Goal: Information Seeking & Learning: Learn about a topic

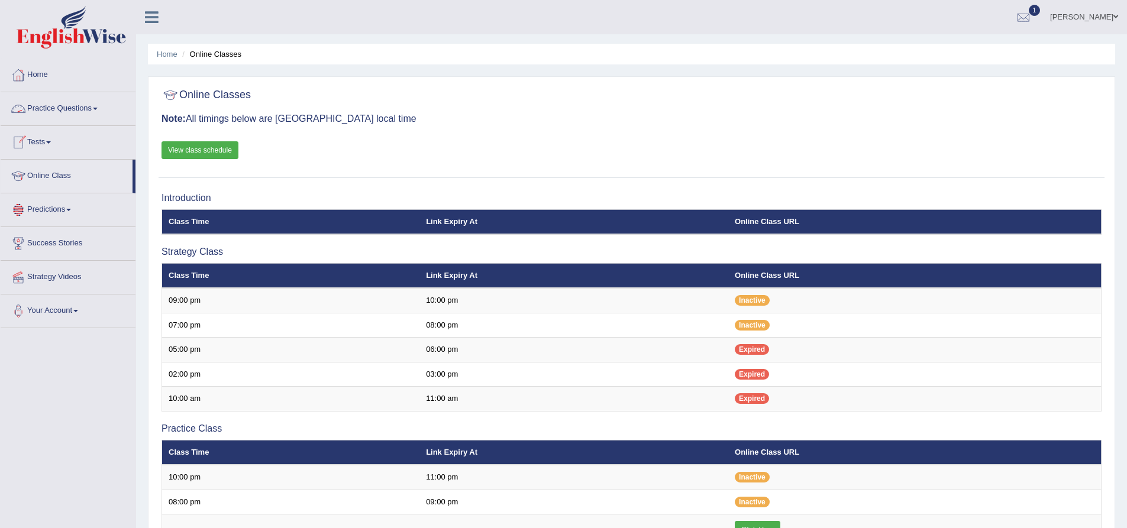
click at [94, 105] on link "Practice Questions" at bounding box center [68, 107] width 135 height 30
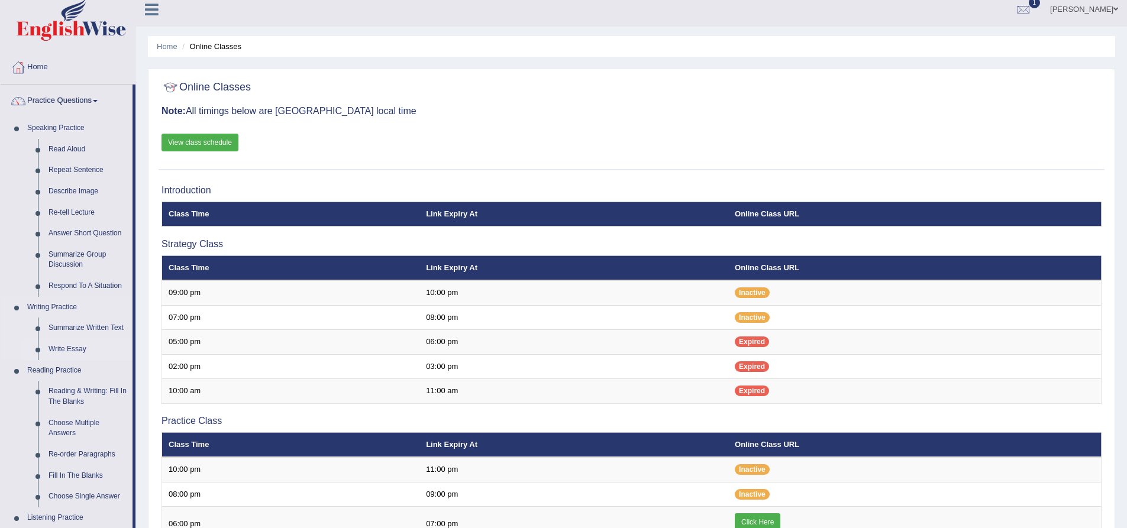
scroll to position [59, 0]
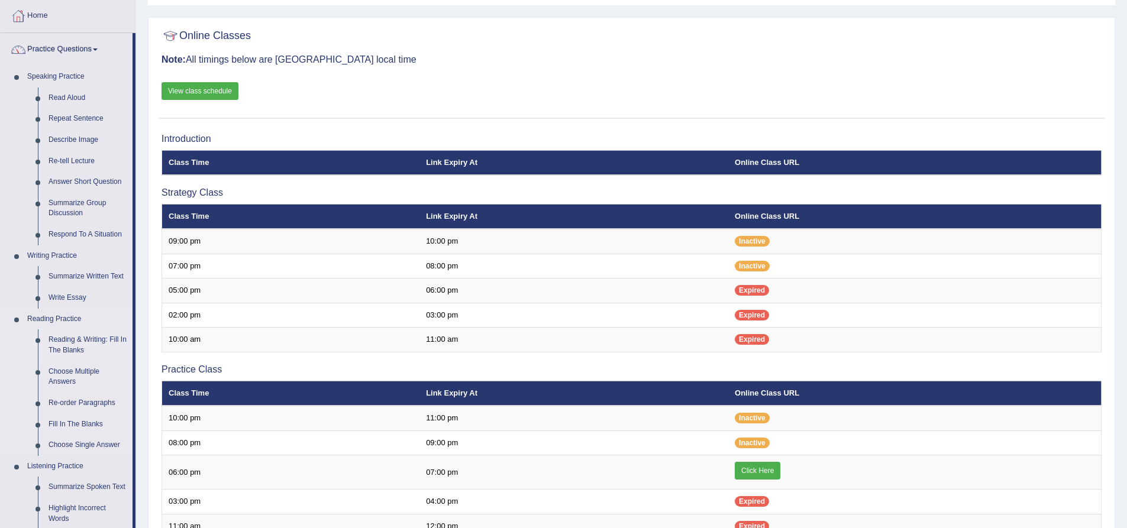
click at [68, 348] on link "Reading & Writing: Fill In The Blanks" at bounding box center [87, 345] width 89 height 31
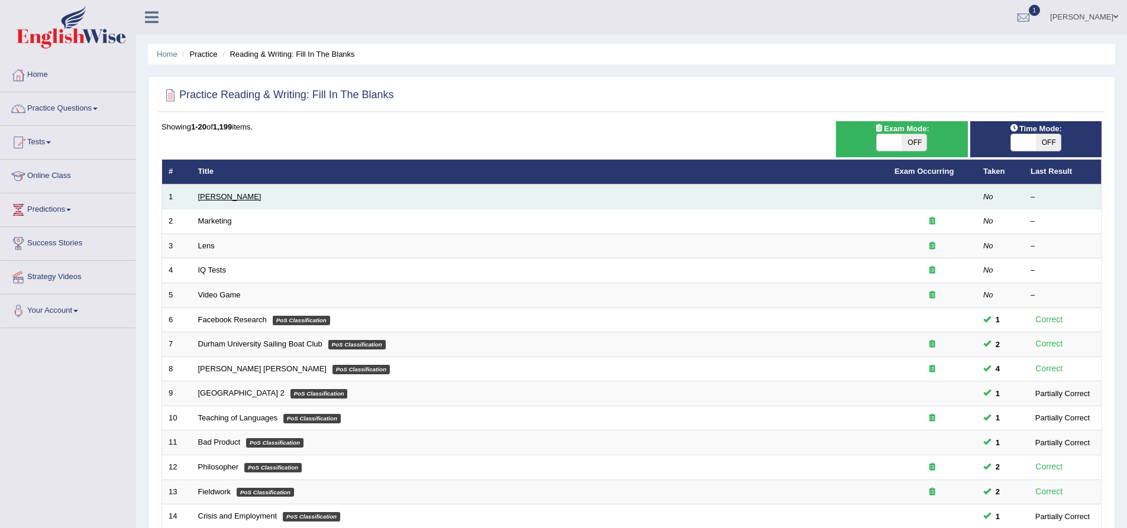
click at [231, 199] on link "[PERSON_NAME]" at bounding box center [229, 196] width 63 height 9
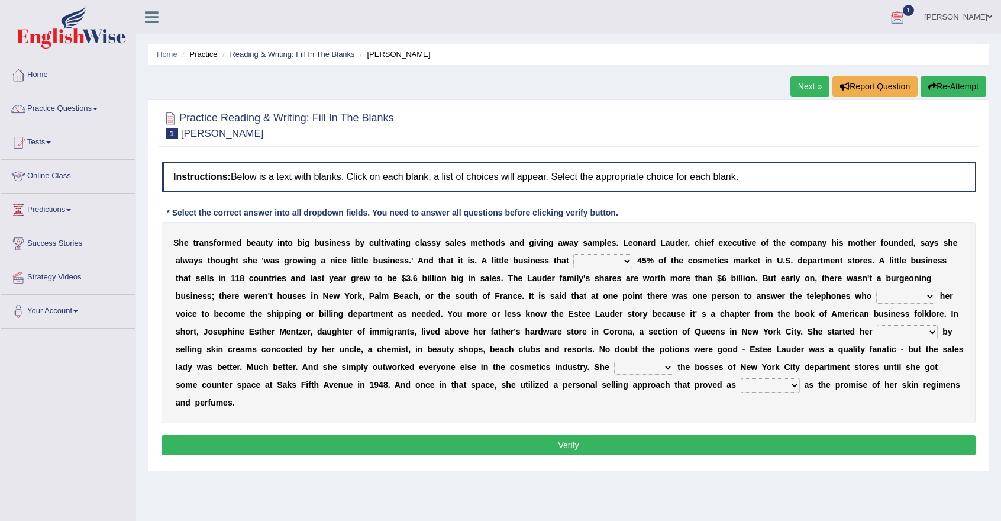
click at [573, 261] on select "has controls makes maintains" at bounding box center [602, 261] width 59 height 14
click at [633, 112] on div at bounding box center [569, 124] width 814 height 36
click at [586, 289] on div "S h e t r a n s f o r m e d b e a u t y i n t o b i g b u s i n e s s b y c u l…" at bounding box center [569, 322] width 814 height 201
